Goal: Task Accomplishment & Management: Manage account settings

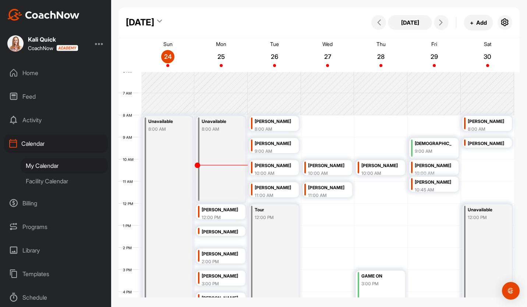
scroll to position [127, 0]
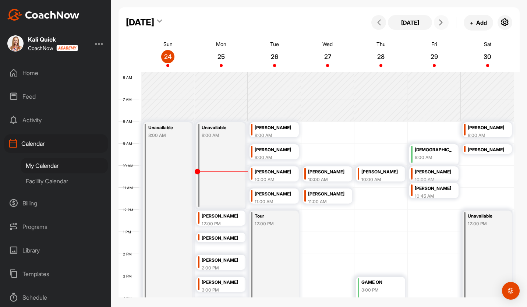
click at [339, 197] on div "[PERSON_NAME]" at bounding box center [326, 194] width 37 height 8
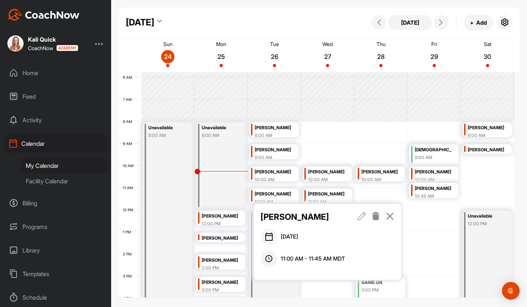
click at [361, 218] on icon at bounding box center [362, 216] width 8 height 8
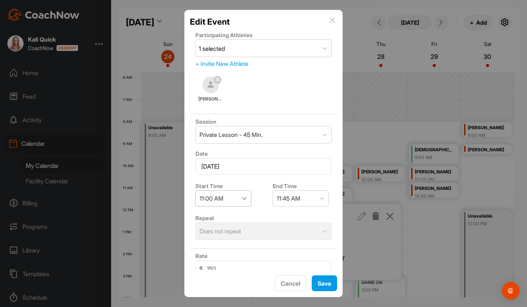
click at [245, 200] on icon at bounding box center [244, 198] width 7 height 7
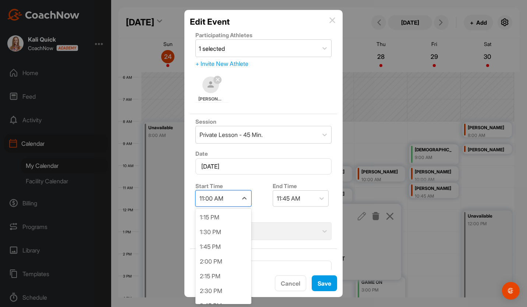
scroll to position [787, 0]
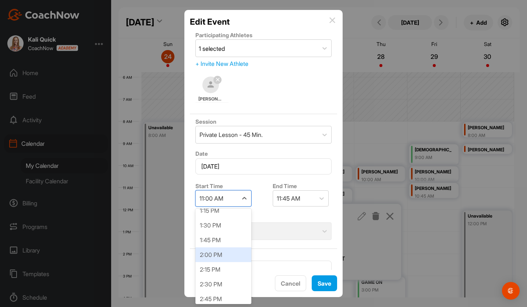
click at [225, 255] on div "2:00 PM" at bounding box center [223, 254] width 56 height 15
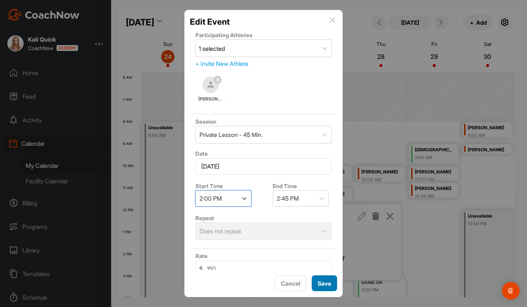
click at [325, 288] on button "Save" at bounding box center [324, 283] width 25 height 16
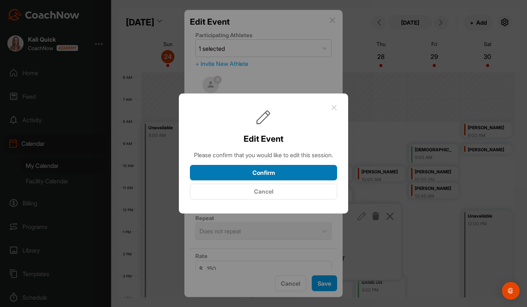
click at [258, 176] on button "Confirm" at bounding box center [263, 173] width 147 height 16
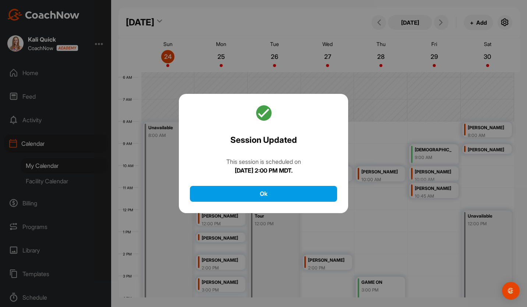
click at [261, 185] on div "Session Updated This session is scheduled on [DATE] 2:00 PM MDT. Ok" at bounding box center [263, 153] width 169 height 119
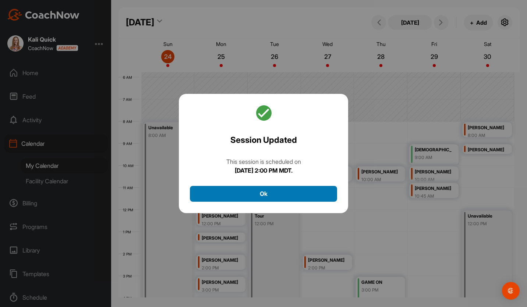
click at [259, 194] on button "Ok" at bounding box center [263, 194] width 147 height 16
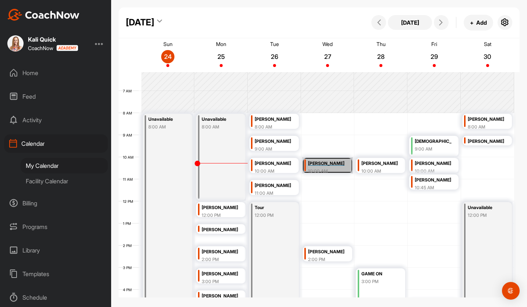
scroll to position [127, 0]
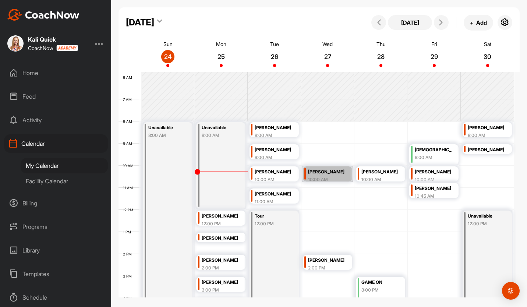
drag, startPoint x: 339, startPoint y: 177, endPoint x: 328, endPoint y: 178, distance: 11.5
click at [328, 178] on link "[PERSON_NAME] 10:00 AM" at bounding box center [327, 174] width 51 height 16
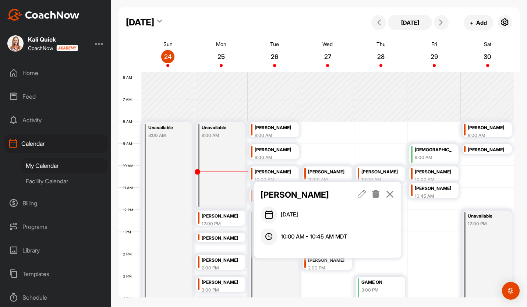
click at [362, 191] on icon at bounding box center [362, 194] width 8 height 8
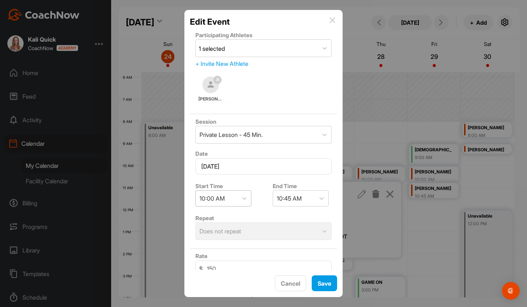
click at [237, 195] on div "10:00 AM" at bounding box center [217, 198] width 42 height 15
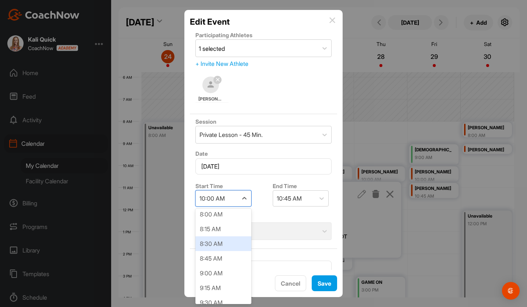
scroll to position [470, 0]
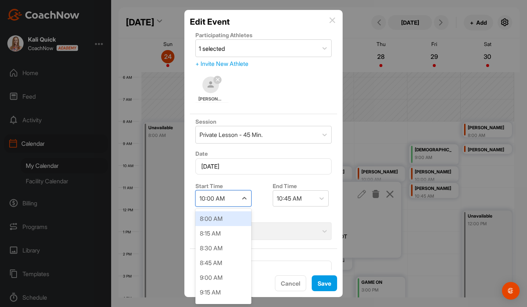
click at [234, 218] on div "8:00 AM" at bounding box center [223, 218] width 56 height 15
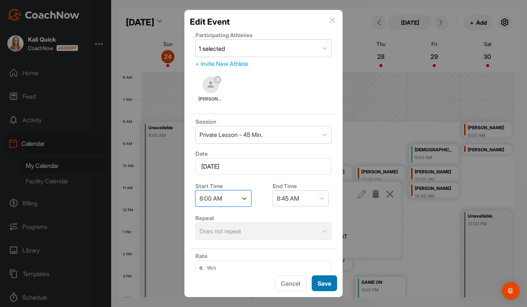
click at [331, 288] on button "Save" at bounding box center [324, 283] width 25 height 16
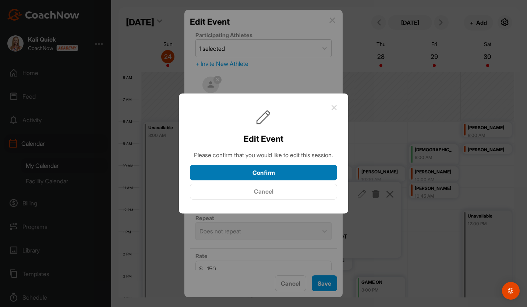
click at [272, 179] on button "Confirm" at bounding box center [263, 173] width 147 height 16
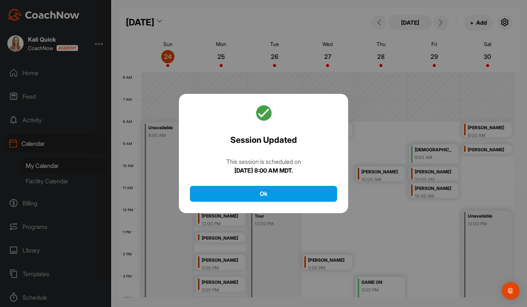
click at [273, 179] on div "Session Updated This session is scheduled on [DATE] 8:00 AM MDT. Ok" at bounding box center [263, 153] width 169 height 119
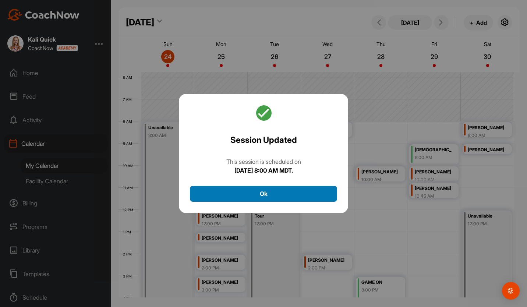
click at [273, 190] on button "Ok" at bounding box center [263, 194] width 147 height 16
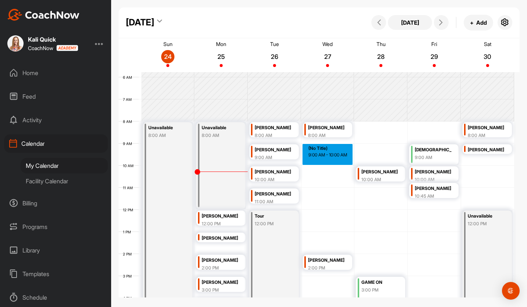
click at [318, 159] on div "12 AM 1 AM 2 AM 3 AM 4 AM 5 AM 6 AM 7 AM 8 AM 9 AM 10 AM 11 AM 12 PM 1 PM 2 PM …" at bounding box center [317, 210] width 396 height 530
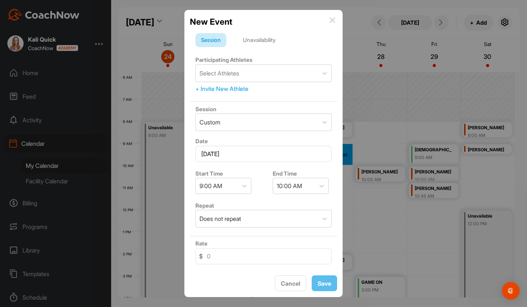
click at [268, 39] on div "Unavailability" at bounding box center [259, 40] width 44 height 14
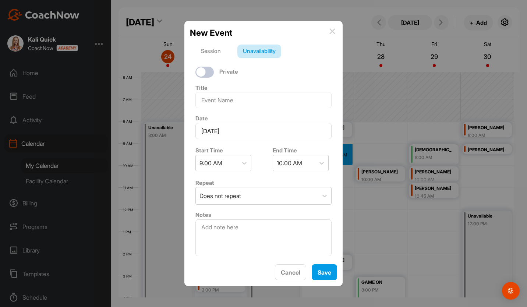
click at [206, 67] on div "Private" at bounding box center [263, 72] width 147 height 17
click at [209, 73] on div at bounding box center [204, 72] width 18 height 11
checkbox input "true"
click at [222, 98] on input at bounding box center [263, 100] width 136 height 16
type input "Golf"
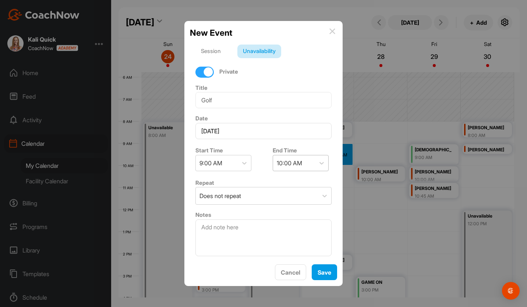
click at [295, 166] on div "10:00 AM" at bounding box center [289, 163] width 25 height 9
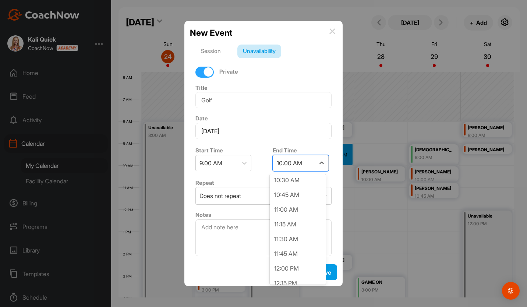
scroll to position [110, 0]
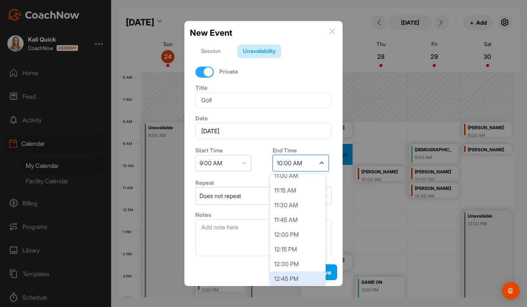
click at [293, 277] on div "12:45 PM" at bounding box center [298, 278] width 56 height 15
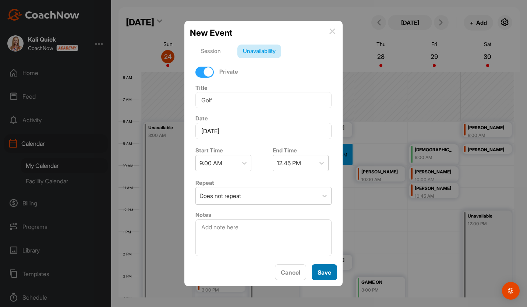
click at [321, 271] on button "Save" at bounding box center [324, 272] width 25 height 16
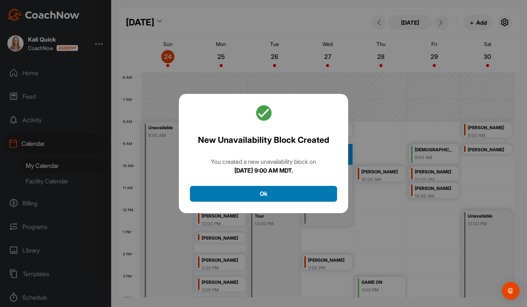
click at [306, 191] on button "Ok" at bounding box center [263, 194] width 147 height 16
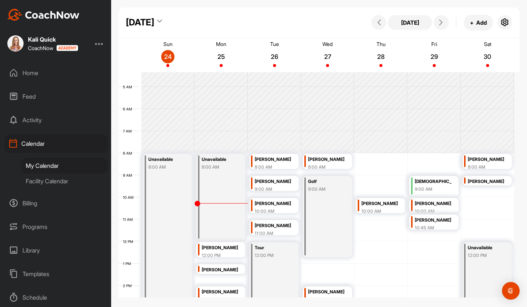
scroll to position [164, 0]
